Goal: Check status: Check status

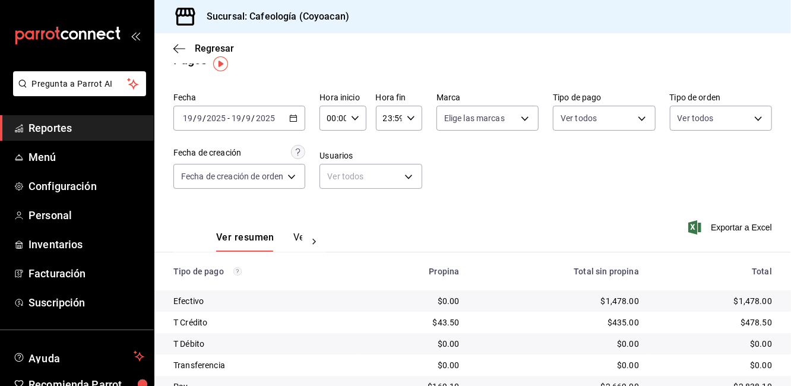
scroll to position [18, 0]
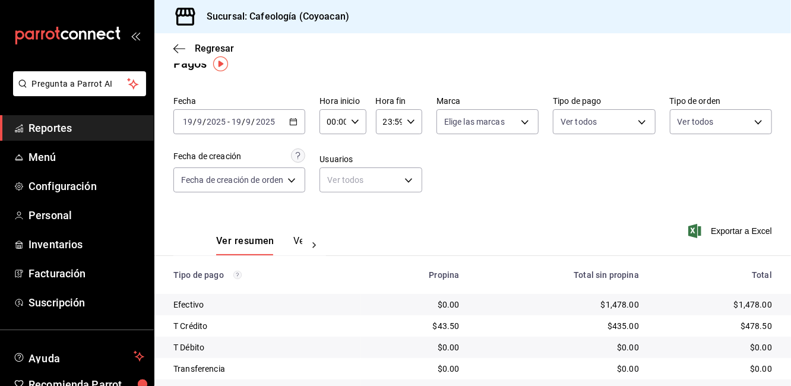
click at [257, 119] on input "2025" at bounding box center [265, 122] width 20 height 10
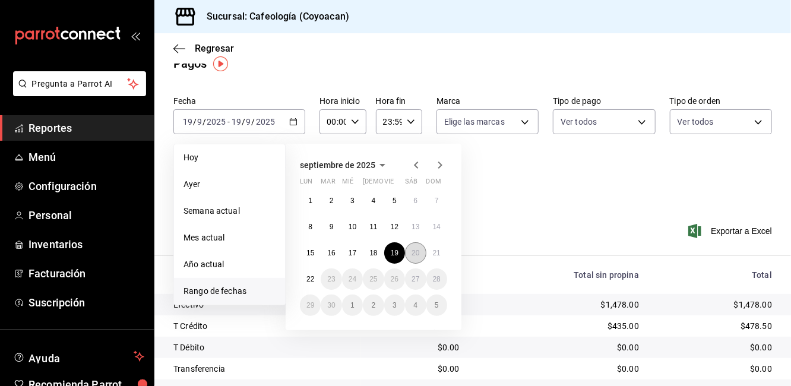
click at [413, 252] on abbr "20" at bounding box center [415, 253] width 8 height 8
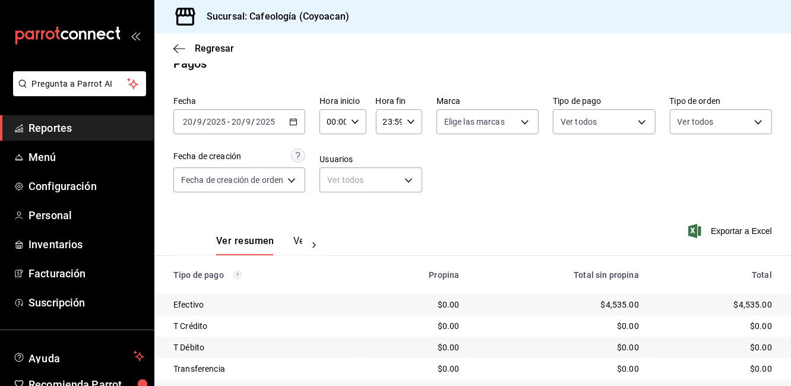
scroll to position [74, 0]
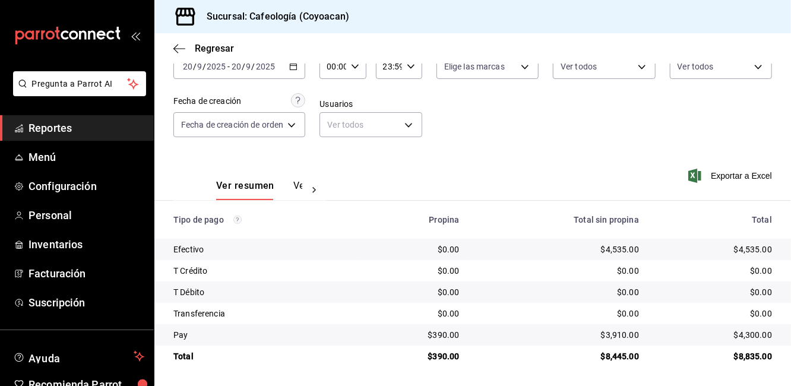
click at [233, 73] on div "[DATE] [DATE] - [DATE] [DATE]" at bounding box center [239, 66] width 132 height 25
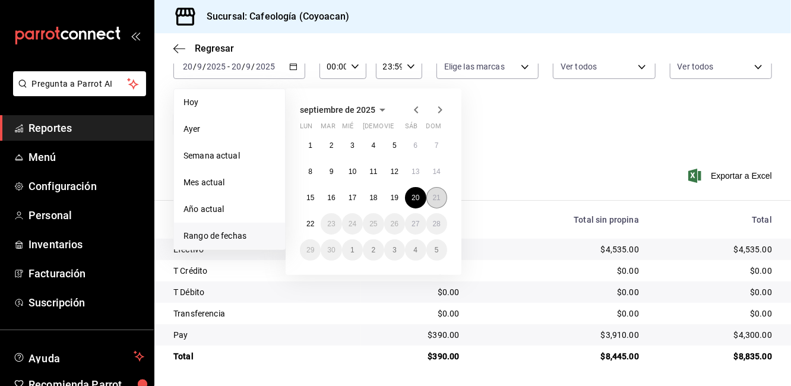
click at [435, 206] on button "21" at bounding box center [436, 197] width 21 height 21
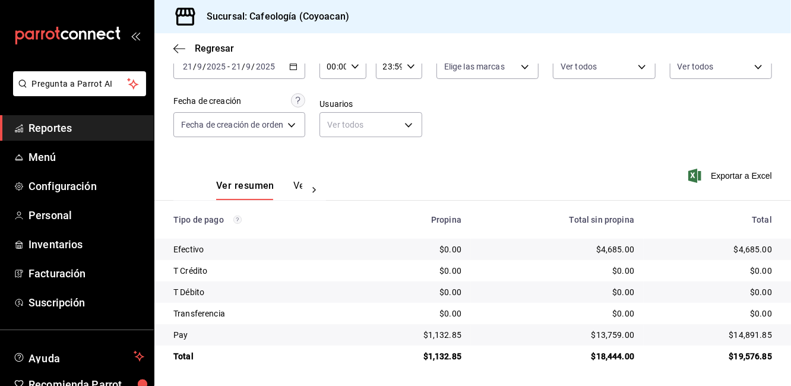
click at [215, 70] on input "2025" at bounding box center [216, 67] width 20 height 10
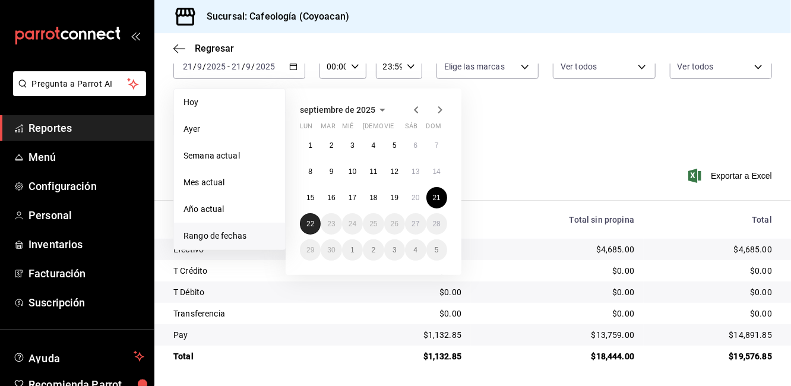
click at [300, 219] on button "22" at bounding box center [310, 223] width 21 height 21
click at [311, 220] on abbr "22" at bounding box center [310, 224] width 8 height 8
